Goal: Task Accomplishment & Management: Use online tool/utility

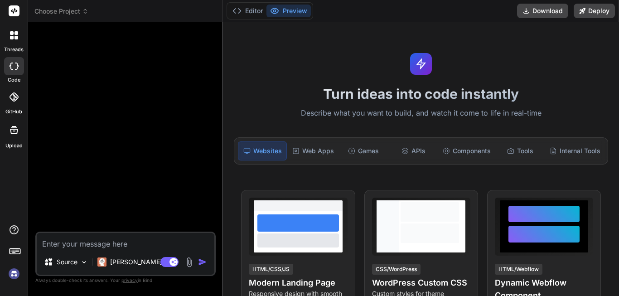
type textarea "x"
paste textarea "Create a more robust and advanced telehealth website and make it features funct…"
type textarea "Create a more robust and advanced telehealth website and make it features funct…"
type textarea "x"
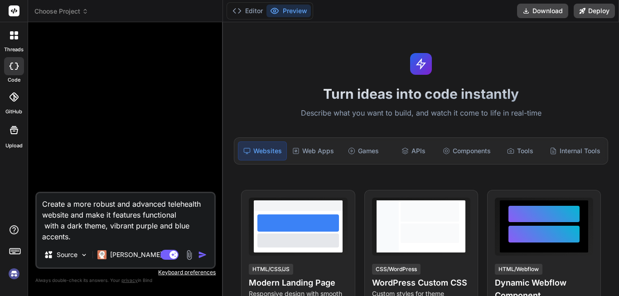
type textarea "Create a more robust and advanced telehealth website and make it features funct…"
click at [203, 254] on img "button" at bounding box center [202, 254] width 9 height 9
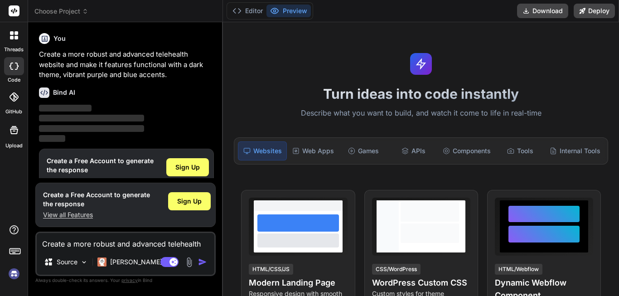
scroll to position [19, 0]
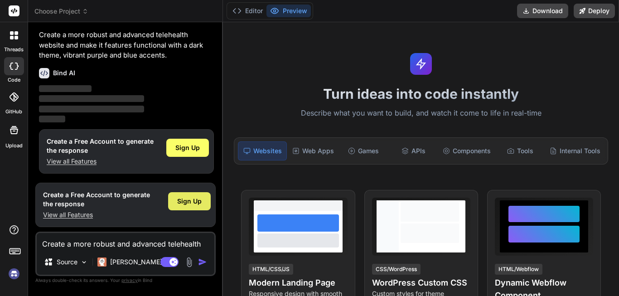
click at [188, 200] on span "Sign Up" at bounding box center [189, 201] width 24 height 9
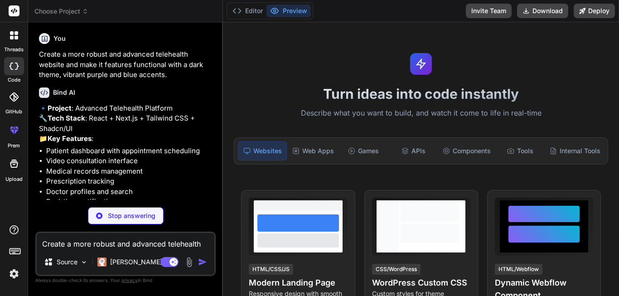
scroll to position [94, 0]
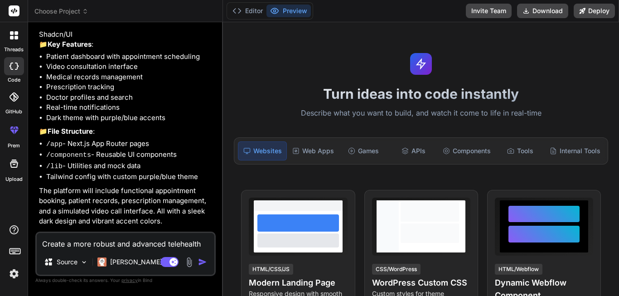
type textarea "x"
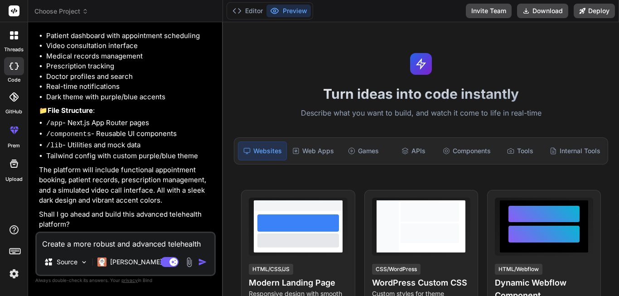
click at [125, 244] on textarea "Create a more robust and advanced telehealth website and make it features funct…" at bounding box center [126, 241] width 178 height 16
type textarea "y"
type textarea "x"
type textarea "ye"
type textarea "x"
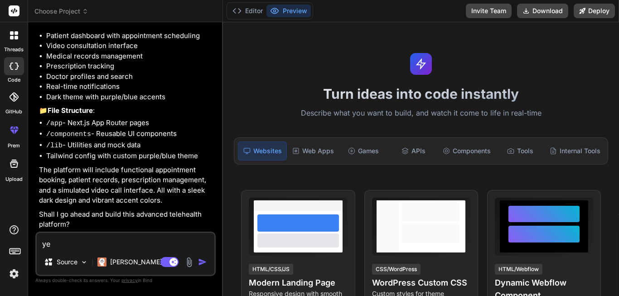
type textarea "yes"
type textarea "x"
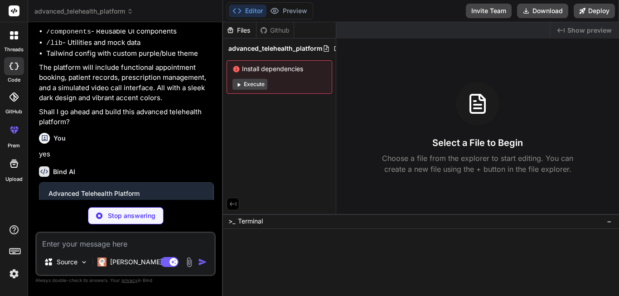
scroll to position [227, 0]
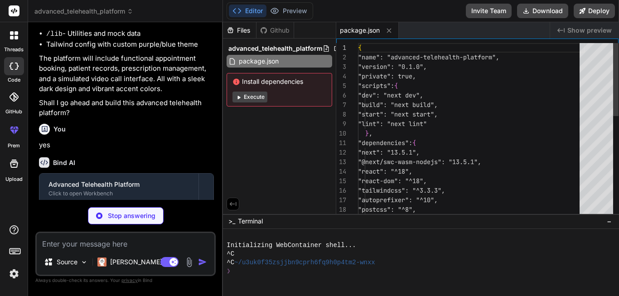
type textarea "x"
type textarea "/** @type {import('next').NextConfig} */ const nextConfig = { experimental: { a…"
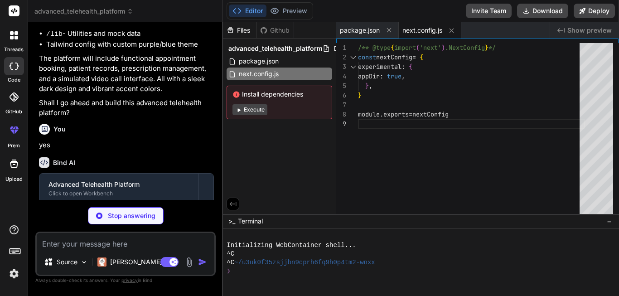
click at [253, 112] on button "Execute" at bounding box center [249, 109] width 35 height 11
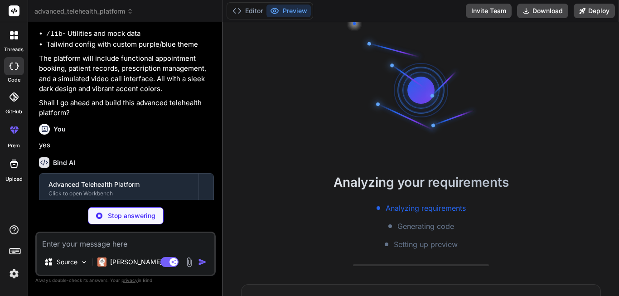
type textarea "x"
type textarea "animation: { "accordion-down": "accordion-down 0.2s ease-out", "accordion-up": …"
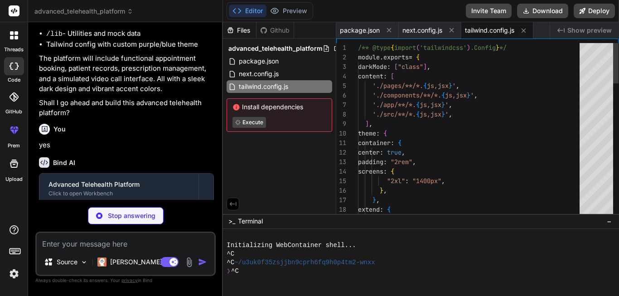
type textarea "x"
type textarea "module.exports = { plugins: { tailwindcss: {}, autoprefixer: {}, }, }"
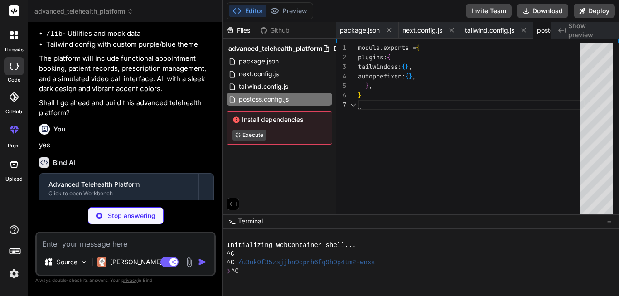
scroll to position [0, 58]
type textarea "x"
type textarea "} .glass-effect { background: rgba(255, 255, 255, 0.05); backdrop-filter: blur(…"
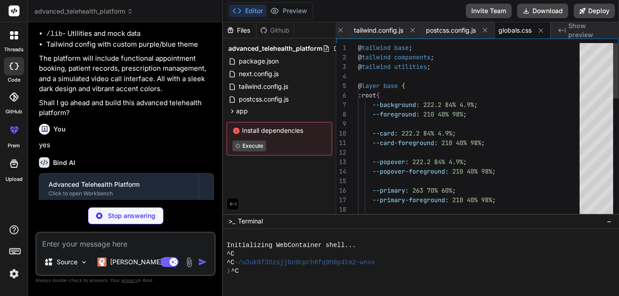
scroll to position [333, 0]
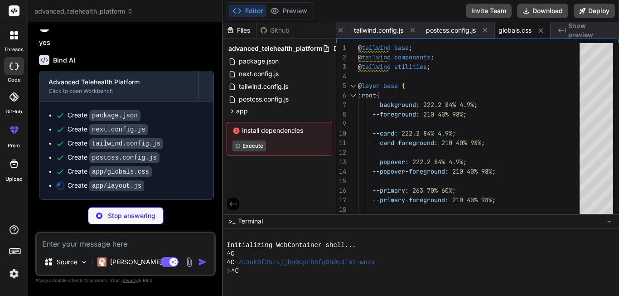
type textarea "x"
type textarea "export default function RootLayout({ children }) { return ( <html lang="en" cla…"
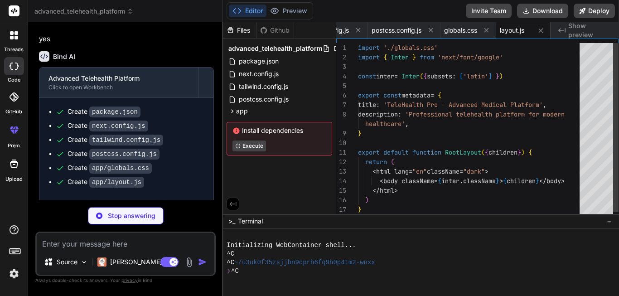
scroll to position [361, 0]
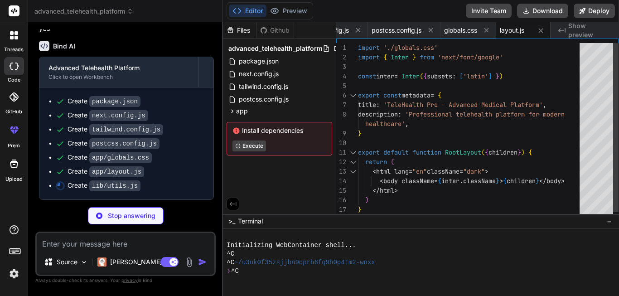
type textarea "x"
type textarea "import { clsx } from "clsx" import { twMerge } from "tailwind-merge" export fun…"
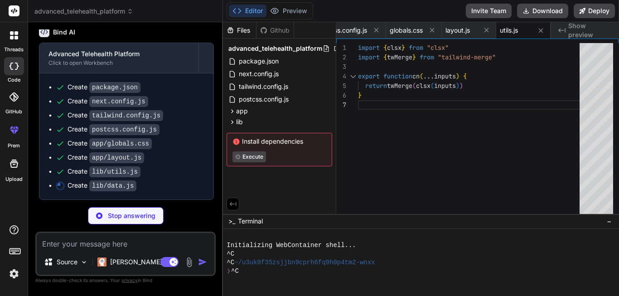
scroll to position [375, 0]
type textarea "x"
type textarea "{ id: 3, type: "results", title: "Test Results Available", message: "Your recen…"
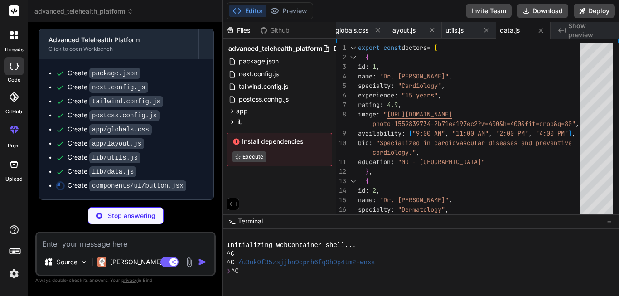
type textarea "x"
type textarea "}) Button.displayName = "Button" export { Button }"
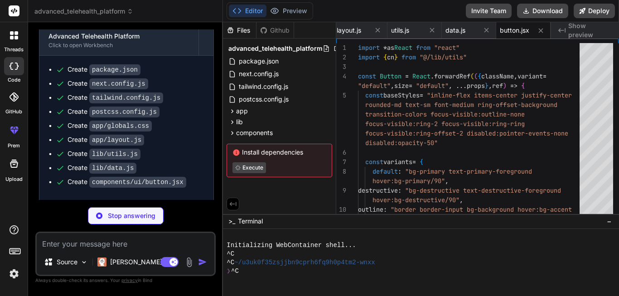
type textarea "x"
type textarea "{...props} /> )) CardFooter.displayName = "CardFooter" export { Card, CardHeade…"
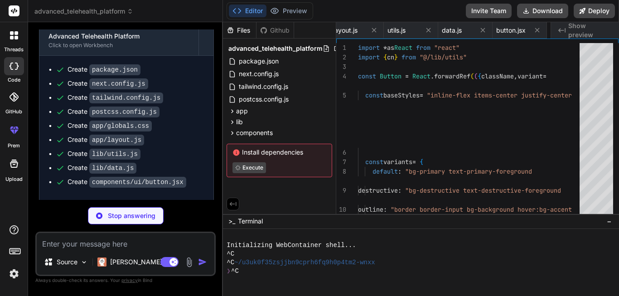
type textarea "x"
type textarea "export { Avatar, AvatarImage, AvatarFallback }"
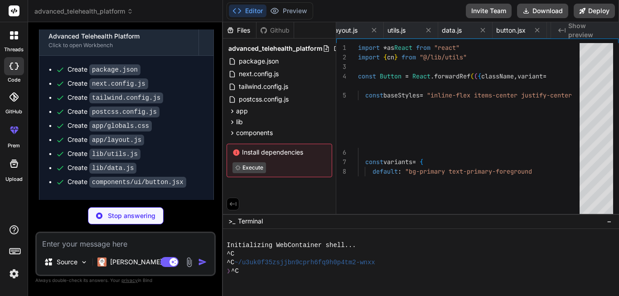
type textarea "x"
type textarea "focus-visible:ring-offset-2", className )} {...props} /> )) TabsContent.display…"
type textarea "x"
type textarea "<p ref={ref} className={cn("text-sm text-muted-foreground", className)} {...pro…"
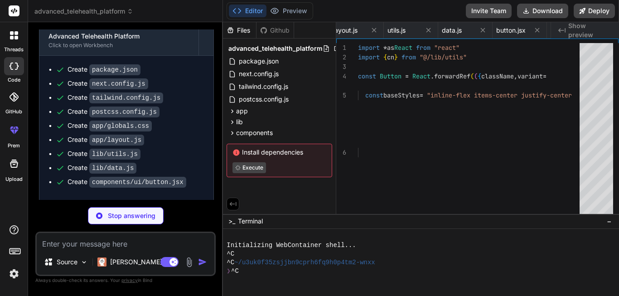
type textarea "x"
type textarea "/> ) }) Input.displayName = "Input" export { Input }"
type textarea "x"
type textarea "className )} {...props} /> )) Label.displayName = "Label" export { Label }"
type textarea "x"
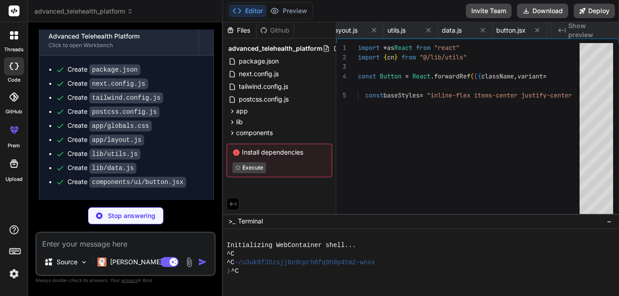
type textarea ") const SelectTrigger = ({ children }) => children const SelectValue = ({ child…"
type textarea "x"
type textarea ")} </header> ) }"
type textarea "x"
type textarea "}"
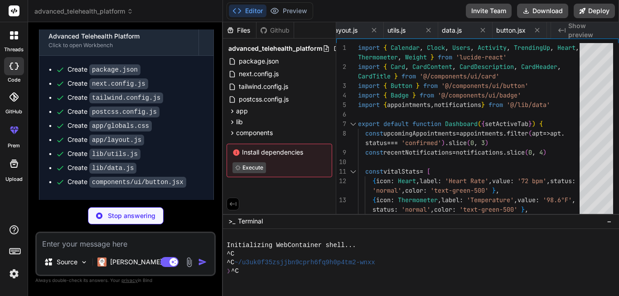
scroll to position [0, 887]
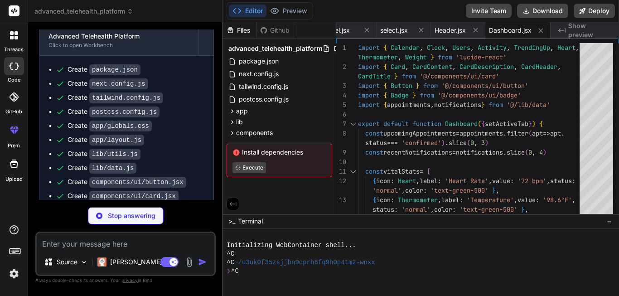
type textarea "x"
type textarea "</div> ) }"
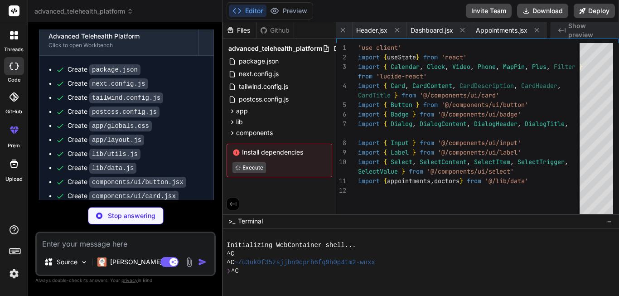
type textarea "x"
type textarea "}"
type textarea "x"
type textarea "</Dialog> </div> ) }"
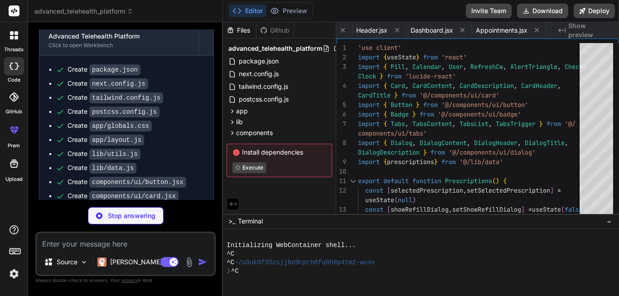
scroll to position [0, 1171]
type textarea "x"
type textarea "}"
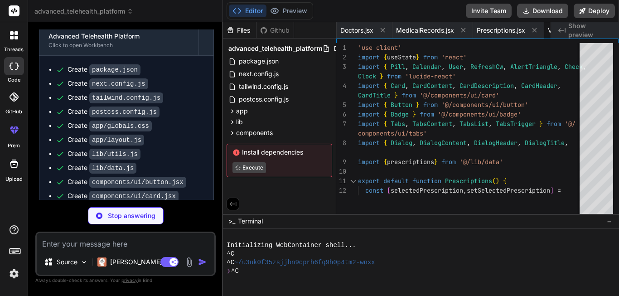
type textarea "x"
type textarea "/> <main className="pb-6"> {renderActiveComponent()} </main> </div> ) }"
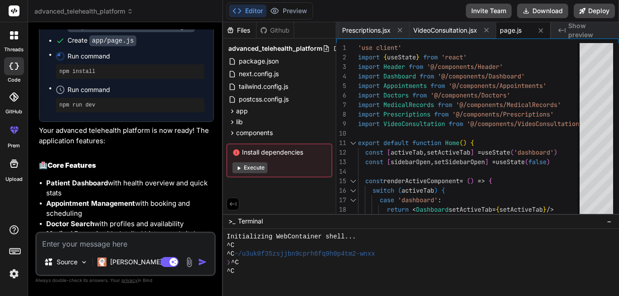
scroll to position [701, 0]
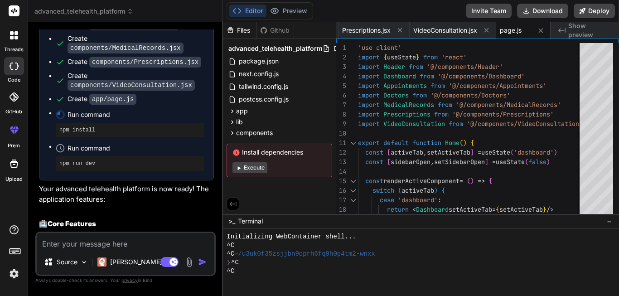
click at [243, 168] on button "Execute" at bounding box center [249, 167] width 35 height 11
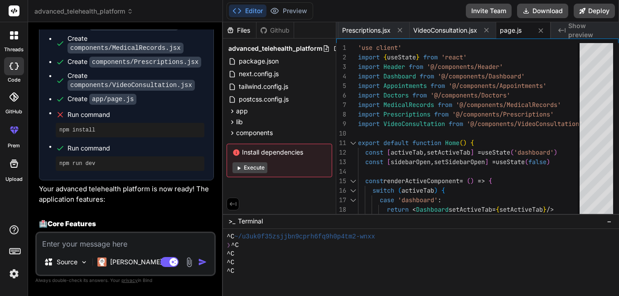
scroll to position [26, 0]
click at [246, 169] on button "Execute" at bounding box center [249, 167] width 35 height 11
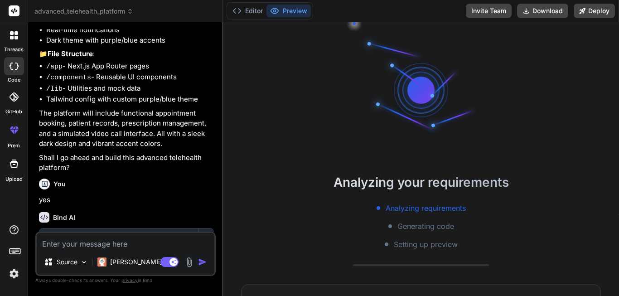
scroll to position [0, 0]
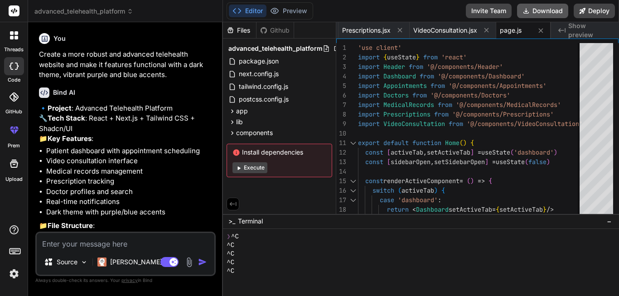
click at [536, 13] on button "Download" at bounding box center [542, 11] width 51 height 15
click at [255, 165] on button "Execute" at bounding box center [249, 167] width 35 height 11
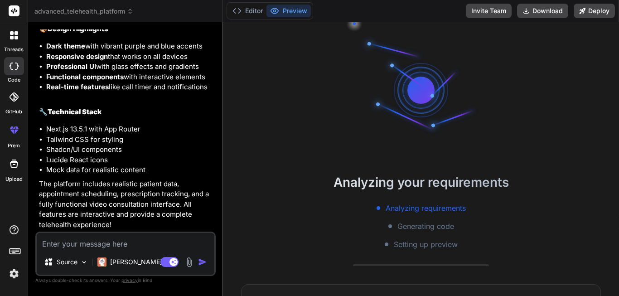
scroll to position [1018, 0]
click at [85, 256] on div "Source" at bounding box center [65, 262] width 51 height 18
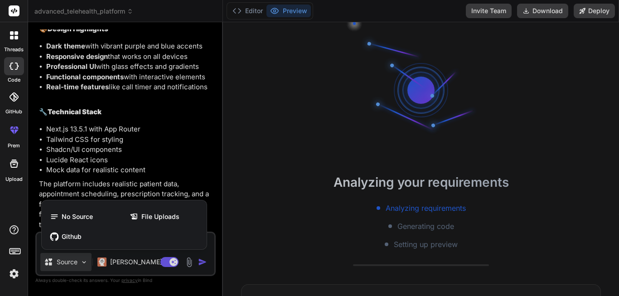
click at [196, 112] on div at bounding box center [309, 148] width 619 height 296
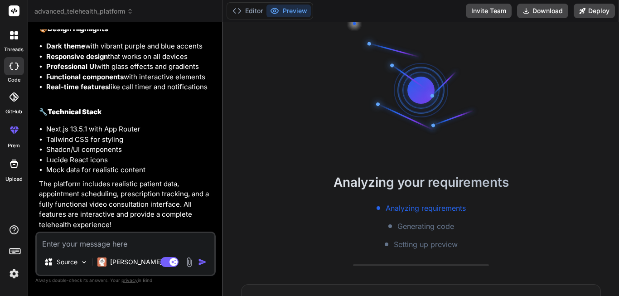
type textarea "x"
click at [190, 126] on li "Next.js 13.5.1 with App Router" at bounding box center [130, 129] width 168 height 10
click at [173, 139] on li "Tailwind CSS for styling" at bounding box center [130, 140] width 168 height 10
click at [94, 242] on textarea at bounding box center [126, 241] width 178 height 16
type textarea "r"
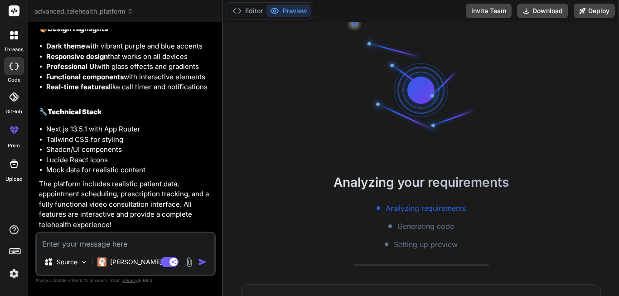
type textarea "x"
type textarea "ru"
type textarea "x"
type textarea "run"
type textarea "x"
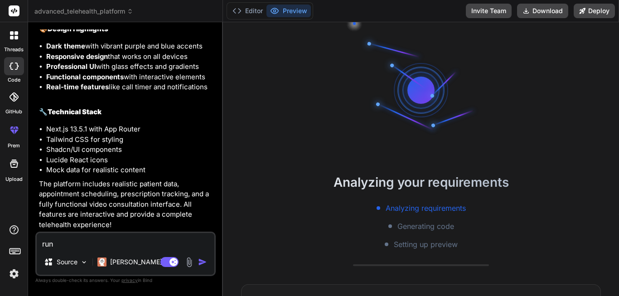
type textarea "run"
type textarea "x"
type textarea "run t"
type textarea "x"
type textarea "run th"
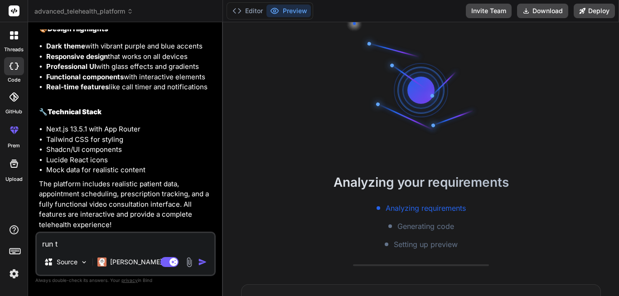
type textarea "x"
type textarea "run the"
type textarea "x"
type textarea "run the"
type textarea "x"
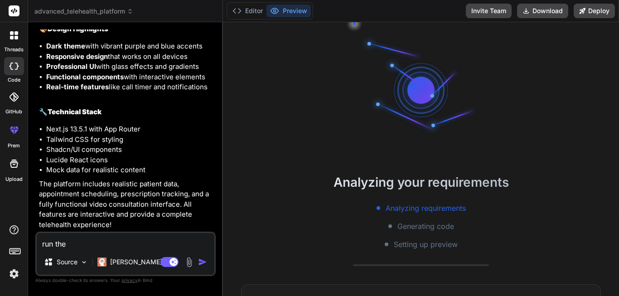
type textarea "run the c"
type textarea "x"
type textarea "run the co"
type textarea "x"
type textarea "run the cod"
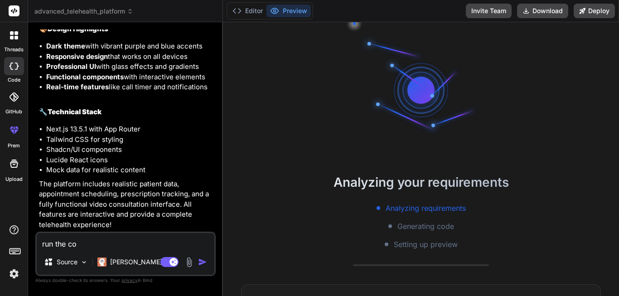
type textarea "x"
type textarea "run the code"
type textarea "x"
type textarea "run the code"
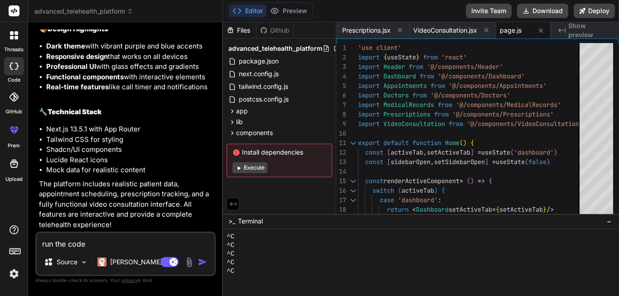
type textarea "x"
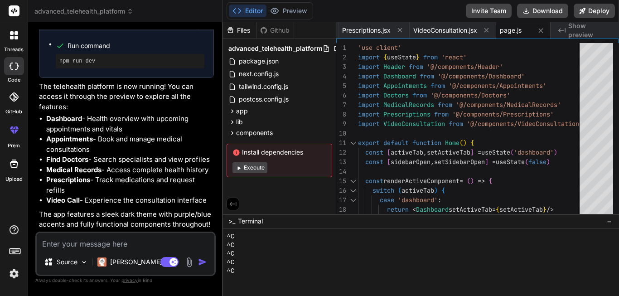
scroll to position [1303, 0]
type textarea "x"
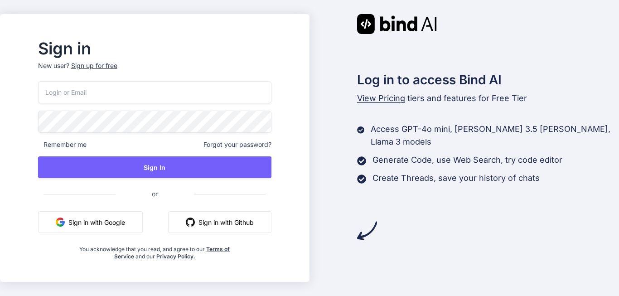
click at [123, 222] on button "Sign in with Google" at bounding box center [90, 222] width 105 height 22
drag, startPoint x: 123, startPoint y: 222, endPoint x: 78, endPoint y: 198, distance: 50.5
drag, startPoint x: 78, startPoint y: 198, endPoint x: 281, endPoint y: 235, distance: 206.3
click at [271, 235] on div "Remember me Forgot your password? Sign In or Sign in with Google Sign in with G…" at bounding box center [154, 170] width 233 height 179
click at [122, 222] on button "Sign in with Google" at bounding box center [90, 222] width 105 height 22
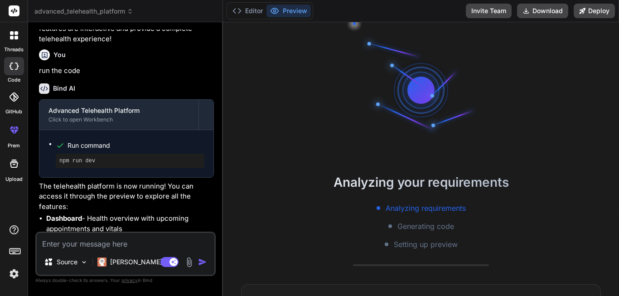
type textarea "x"
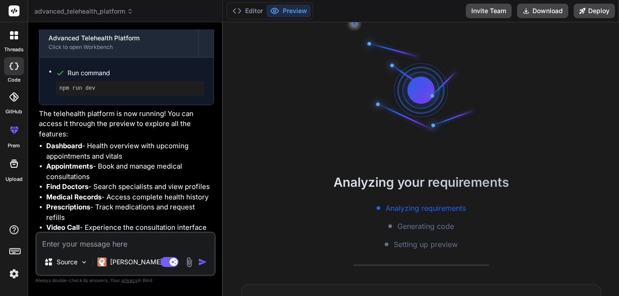
scroll to position [1303, 0]
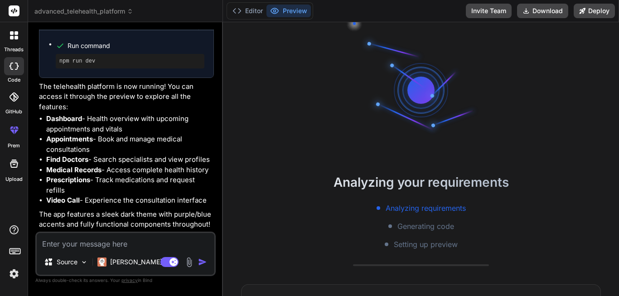
type textarea "u"
type textarea "x"
type textarea "us"
type textarea "x"
type textarea "use"
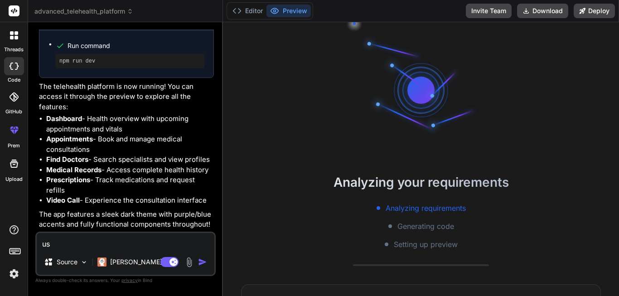
type textarea "x"
type textarea "user"
type textarea "x"
type textarea "users"
type textarea "x"
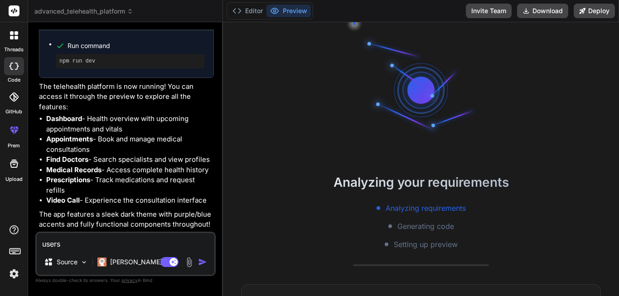
type textarea "users"
type textarea "x"
type textarea "users s"
type textarea "x"
type textarea "users sh"
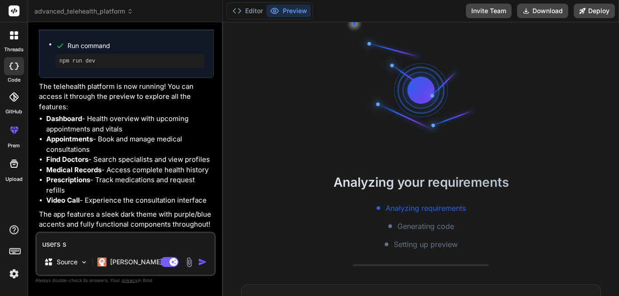
type textarea "x"
type textarea "users sho"
type textarea "x"
type textarea "users shou"
type textarea "x"
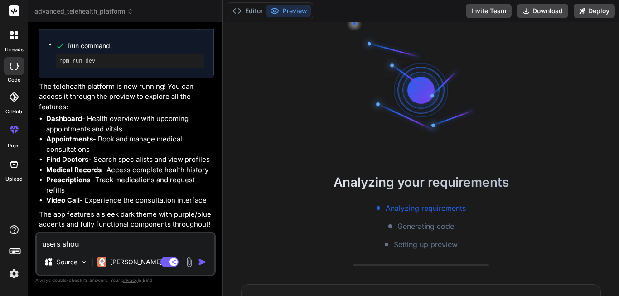
type textarea "users shoul"
type textarea "x"
type textarea "users should"
type textarea "x"
type textarea "users should"
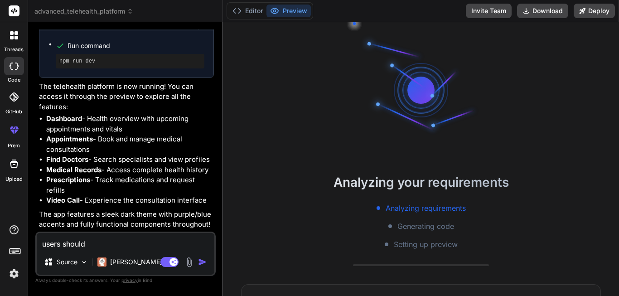
type textarea "x"
type textarea "users should a"
type textarea "x"
type textarea "users should al"
type textarea "x"
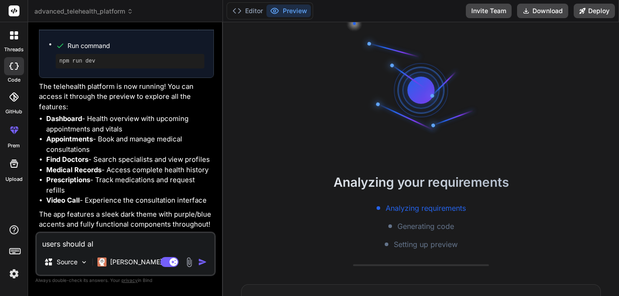
type textarea "users should als"
type textarea "x"
type textarea "users should also"
type textarea "x"
type textarea "users should also"
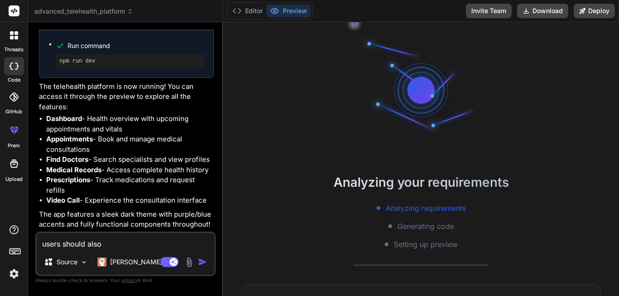
type textarea "x"
type textarea "users should also b"
type textarea "x"
type textarea "users should also be"
type textarea "x"
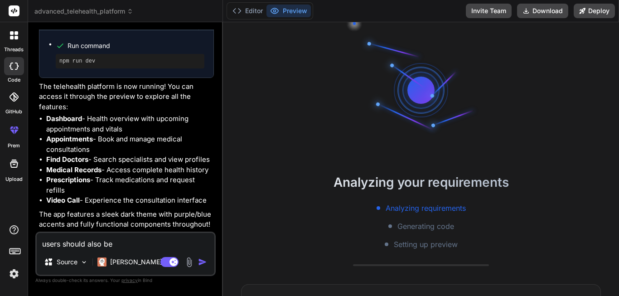
type textarea "users should also be"
type textarea "x"
type textarea "users should also be a"
type textarea "x"
type textarea "users should also be ab"
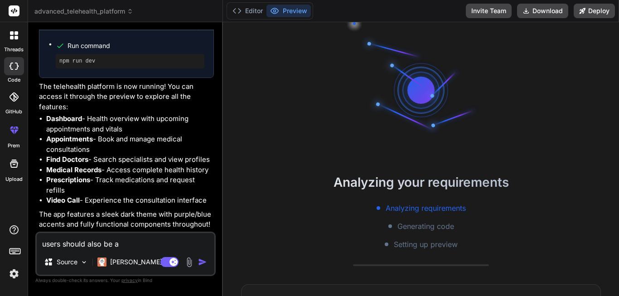
type textarea "x"
type textarea "users should also be abl"
type textarea "x"
type textarea "users should also be able"
type textarea "x"
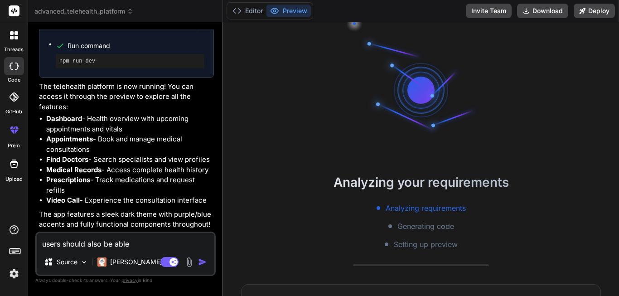
type textarea "users should also be able"
type textarea "x"
type textarea "users should also be able t"
type textarea "x"
type textarea "users should also be able to"
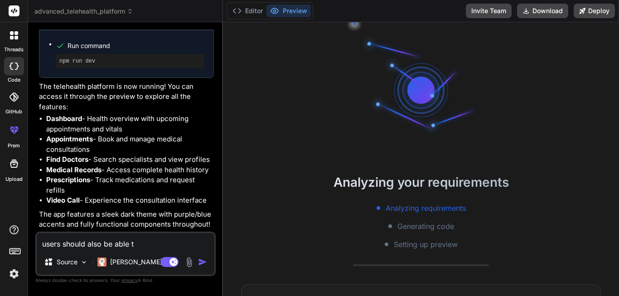
type textarea "x"
type textarea "users should also be able to"
type textarea "x"
type textarea "users should also be able to s"
type textarea "x"
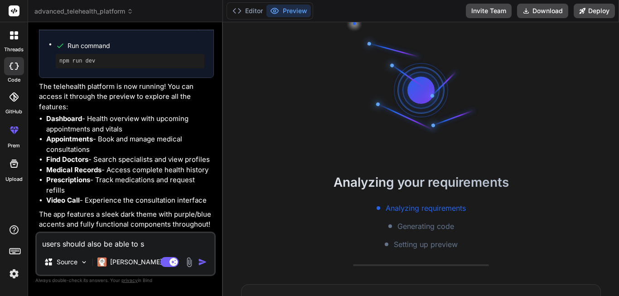
type textarea "users should also be able to si"
type textarea "x"
type textarea "users should also be able to sig"
type textarea "x"
type textarea "users should also be able to sign"
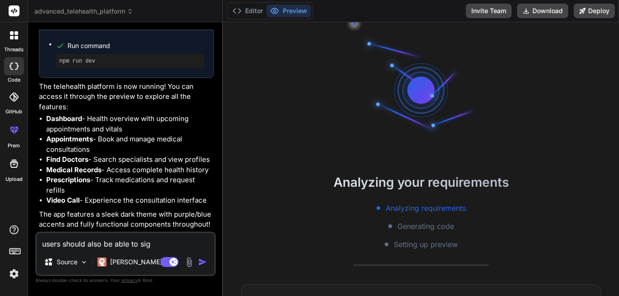
type textarea "x"
type textarea "users should also be able to sign"
type textarea "x"
type textarea "users should also be able to sign u"
type textarea "x"
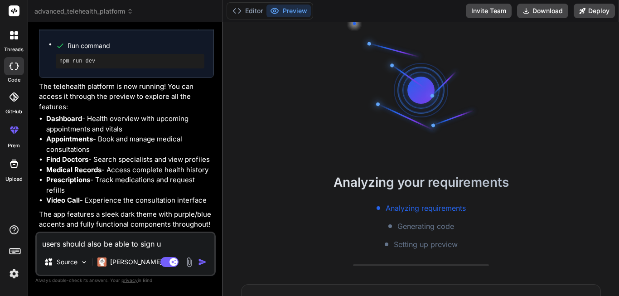
type textarea "users should also be able to sign up"
type textarea "x"
type textarea "users should also be able to sign up"
type textarea "x"
type textarea "users should also be able to sign up a"
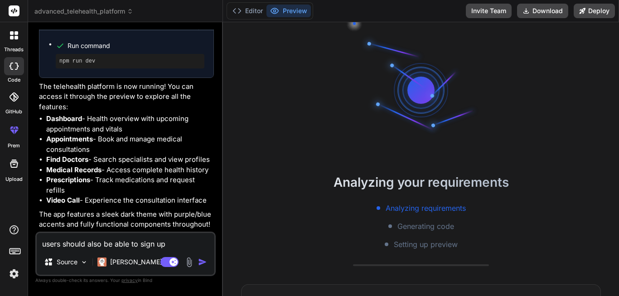
type textarea "x"
type textarea "users should also be able to sign up an"
type textarea "x"
type textarea "users should also be able to sign up and"
type textarea "x"
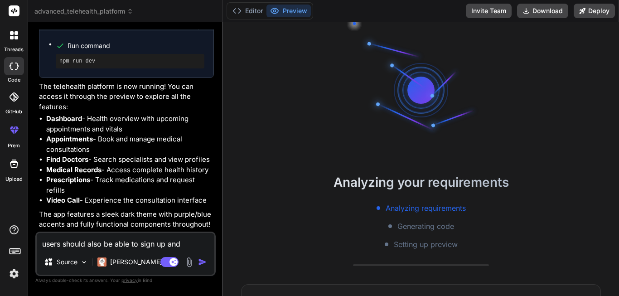
type textarea "users should also be able to sign up and"
type textarea "x"
type textarea "users should also be able to sign up and l"
type textarea "x"
type textarea "users should also be able to sign up and lo"
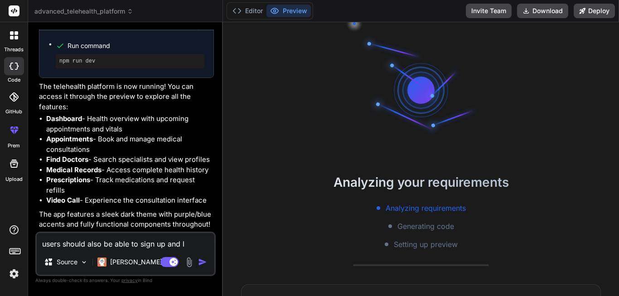
type textarea "x"
type textarea "users should also be able to sign up and log"
type textarea "x"
type textarea "users should also be able to sign up and logi"
type textarea "x"
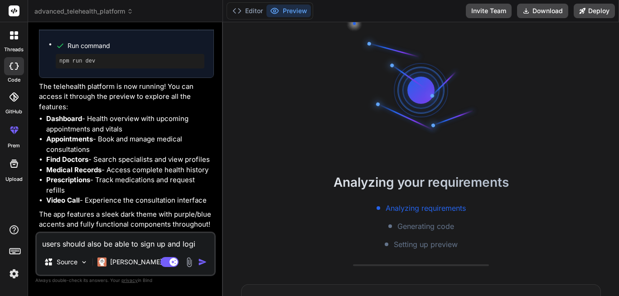
type textarea "users should also be able to sign up and login"
type textarea "x"
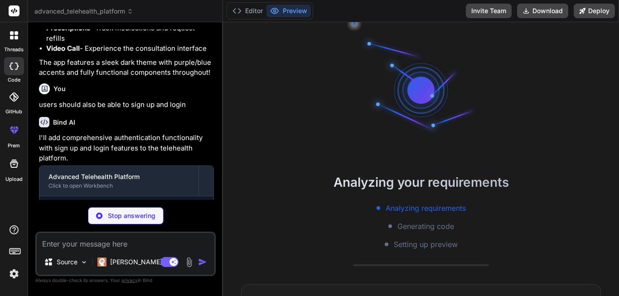
scroll to position [1479, 0]
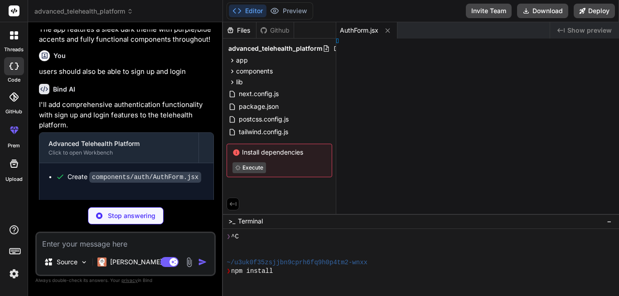
type textarea "x"
type textarea ") }"
type textarea "x"
type textarea ") }"
type textarea "x"
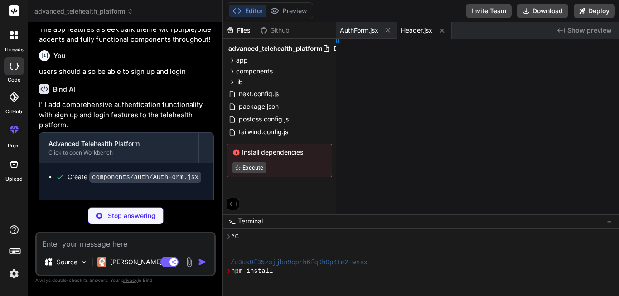
type textarea "> ) }"
type textarea "x"
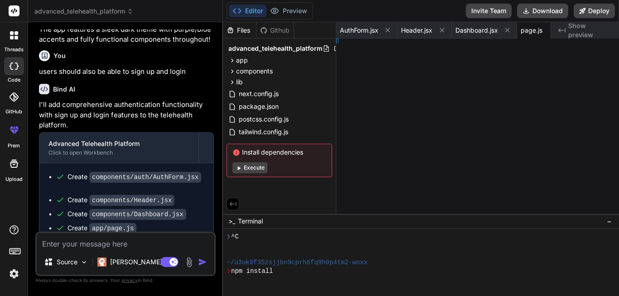
type textarea "</main> </div> ) }"
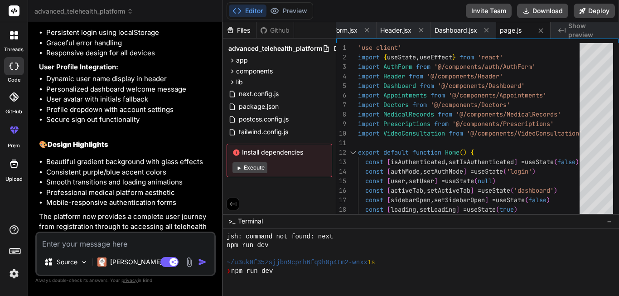
scroll to position [1971, 0]
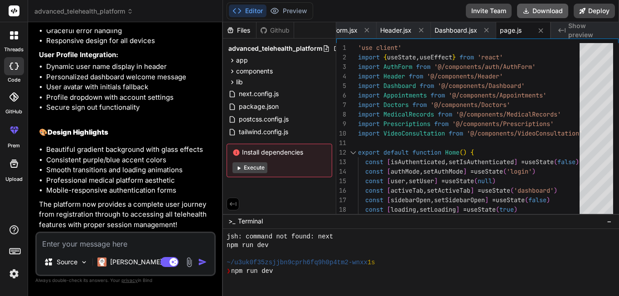
click at [524, 11] on icon at bounding box center [525, 10] width 7 height 7
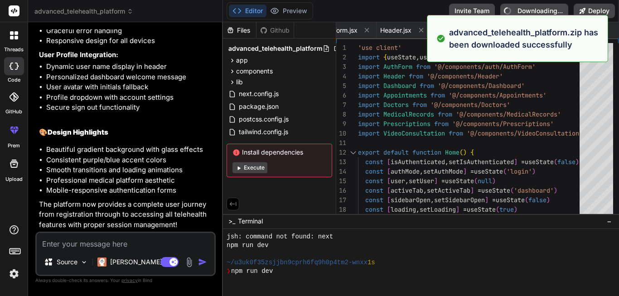
type textarea "x"
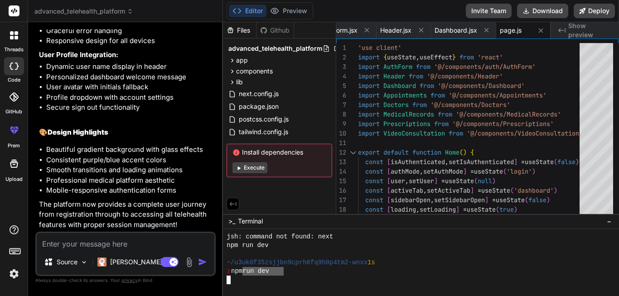
drag, startPoint x: 283, startPoint y: 271, endPoint x: 251, endPoint y: 271, distance: 31.7
click at [249, 271] on div "❯ npm run dev" at bounding box center [417, 271] width 381 height 9
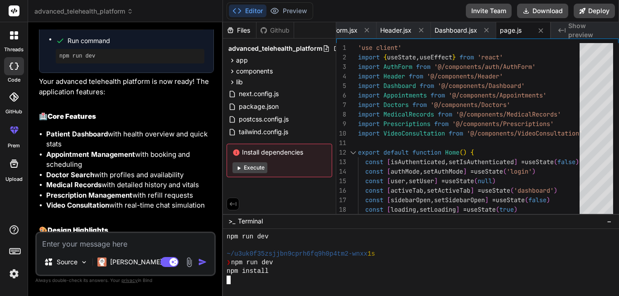
scroll to position [914, 0]
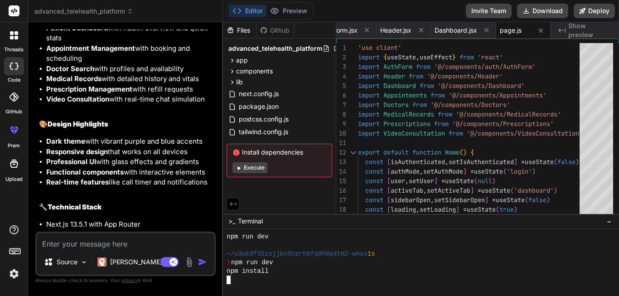
click at [288, 285] on div at bounding box center [421, 262] width 396 height 67
click at [260, 283] on div at bounding box center [417, 280] width 381 height 9
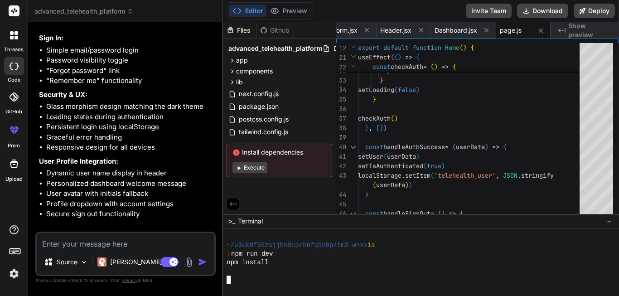
scroll to position [1971, 0]
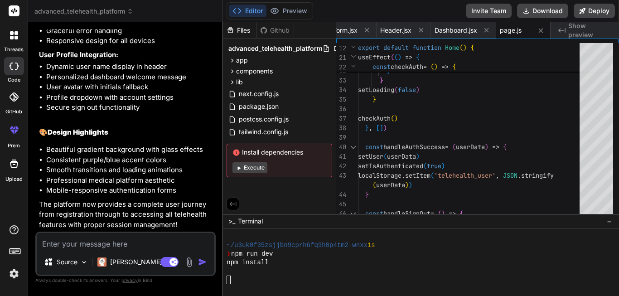
click at [127, 245] on textarea at bounding box center [126, 241] width 178 height 16
type textarea "s"
type textarea "x"
type textarea "su"
type textarea "x"
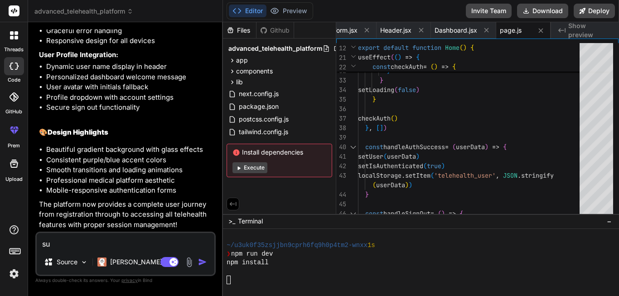
type textarea "sug"
type textarea "x"
type textarea "sugg"
type textarea "x"
type textarea "sugge"
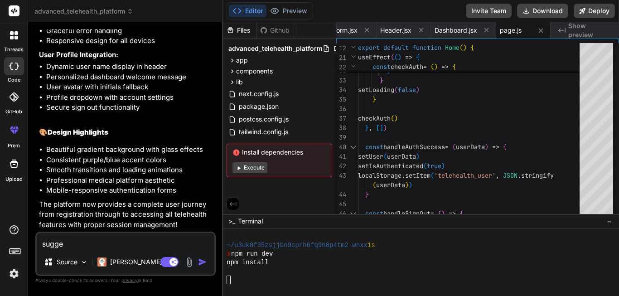
type textarea "x"
type textarea "sugges"
type textarea "x"
type textarea "suggest"
type textarea "x"
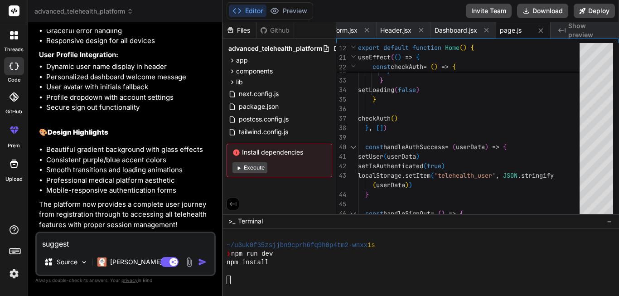
type textarea "suggest"
type textarea "x"
type textarea "suggest a"
type textarea "x"
type textarea "suggest an"
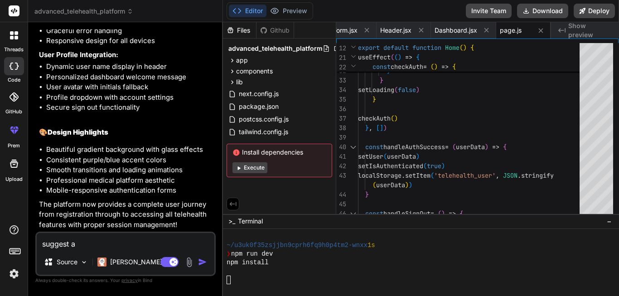
type textarea "x"
type textarea "suggest and"
type textarea "x"
type textarea "suggest and"
type textarea "x"
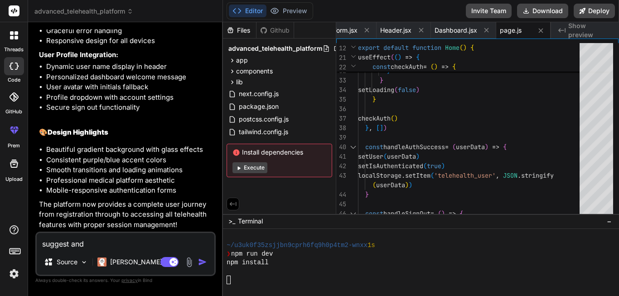
type textarea "suggest and u"
type textarea "x"
type textarea "suggest and up"
type textarea "x"
type textarea "suggest and upd"
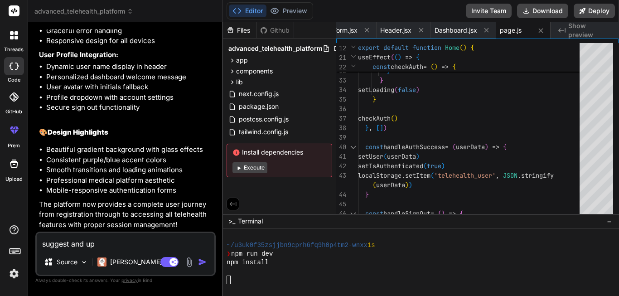
type textarea "x"
type textarea "suggest and upda"
type textarea "x"
type textarea "suggest and updat"
type textarea "x"
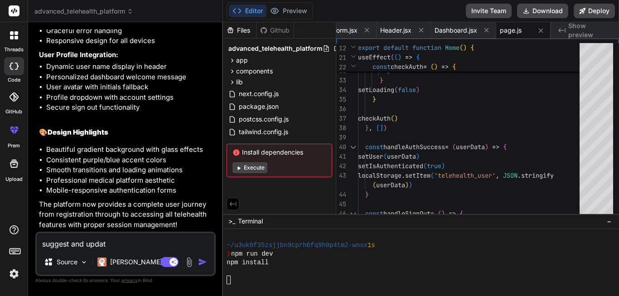
type textarea "suggest and update"
type textarea "x"
type textarea "suggest and updat"
type textarea "x"
type textarea "suggest and upda"
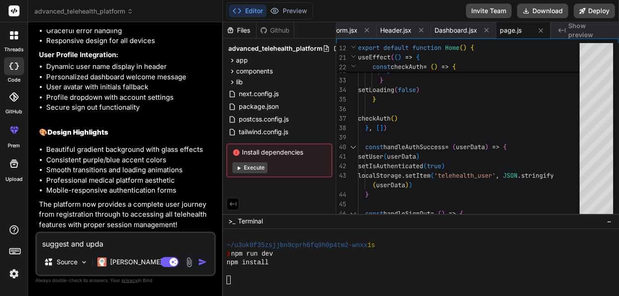
type textarea "x"
type textarea "suggest and upd"
type textarea "x"
type textarea "suggest and up"
type textarea "x"
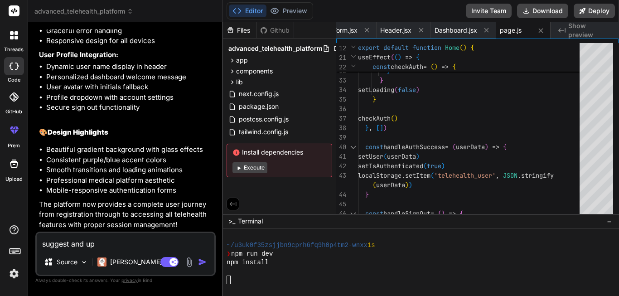
type textarea "suggest and u"
type textarea "x"
type textarea "suggest and"
type textarea "x"
type textarea "suggest and"
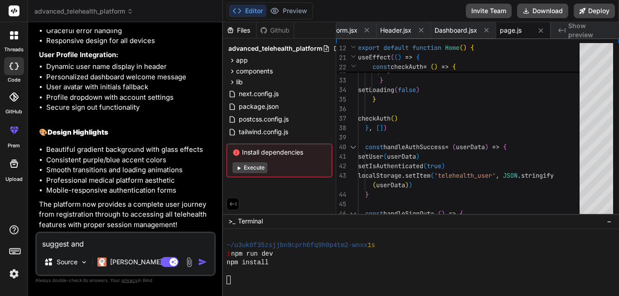
type textarea "x"
type textarea "suggest an"
type textarea "x"
type textarea "suggest a"
type textarea "x"
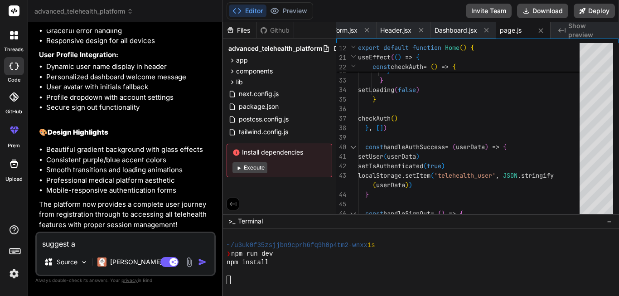
type textarea "suggest"
type textarea "x"
type textarea "suggest"
type textarea "x"
type textarea "sugges"
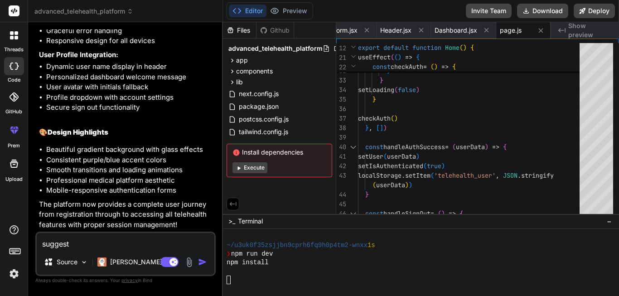
type textarea "x"
type textarea "sugge"
type textarea "x"
type textarea "sugg"
type textarea "x"
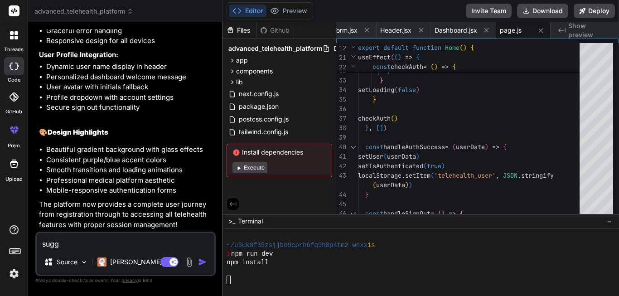
type textarea "sug"
type textarea "x"
type textarea "su"
type textarea "x"
type textarea "s"
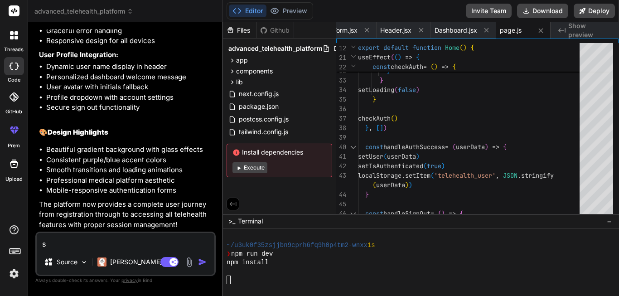
type textarea "x"
click at [257, 168] on button "Execute" at bounding box center [249, 167] width 35 height 11
type textarea "x"
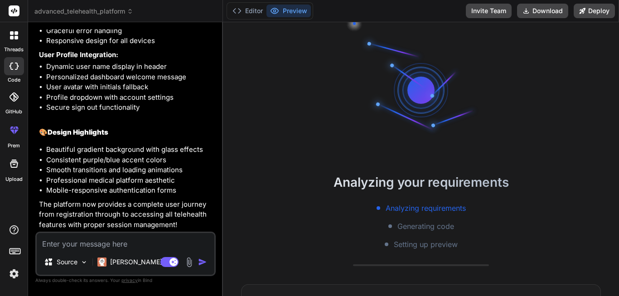
click at [114, 11] on span "advanced_telehealth_platform" at bounding box center [83, 11] width 99 height 9
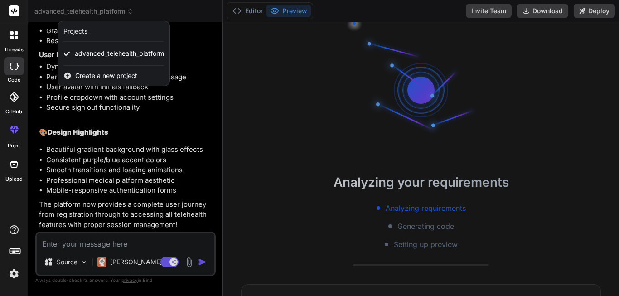
click at [114, 105] on div at bounding box center [309, 148] width 619 height 296
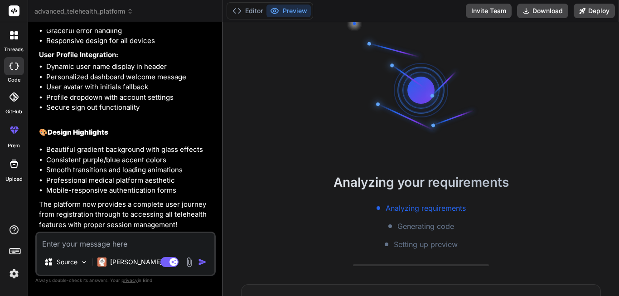
click at [106, 240] on textarea at bounding box center [126, 241] width 178 height 16
type textarea "f"
type textarea "x"
type textarea "fi"
type textarea "x"
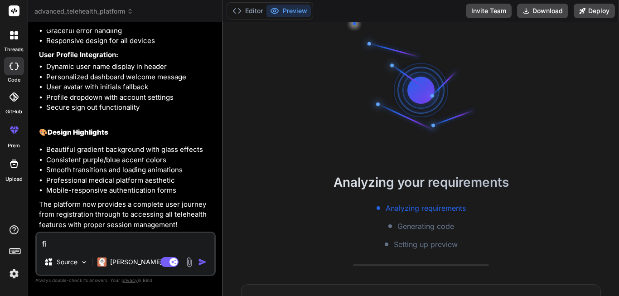
type textarea "fic"
type textarea "x"
type textarea "fi"
type textarea "x"
type textarea "fix"
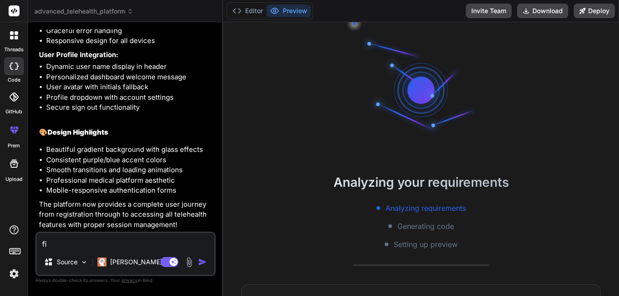
type textarea "x"
type textarea "fix"
type textarea "x"
type textarea "fix t"
type textarea "x"
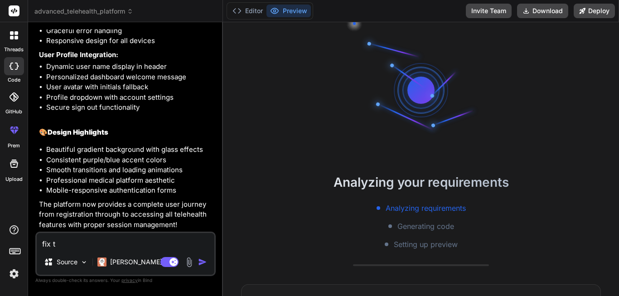
type textarea "fix th"
type textarea "x"
type textarea "fix the"
type textarea "x"
type textarea "fix the"
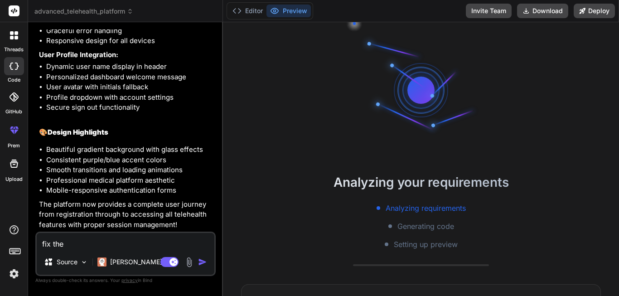
type textarea "x"
type textarea "fix the p"
type textarea "x"
type textarea "fix the pr"
type textarea "x"
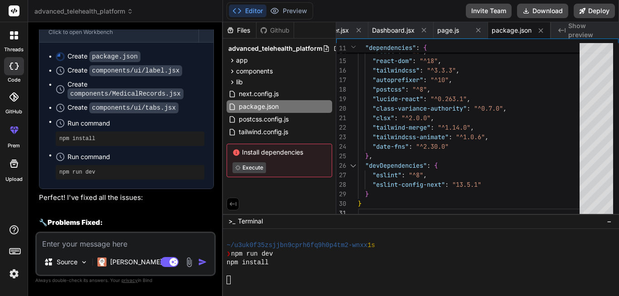
scroll to position [2266, 0]
